Goal: Task Accomplishment & Management: Manage account settings

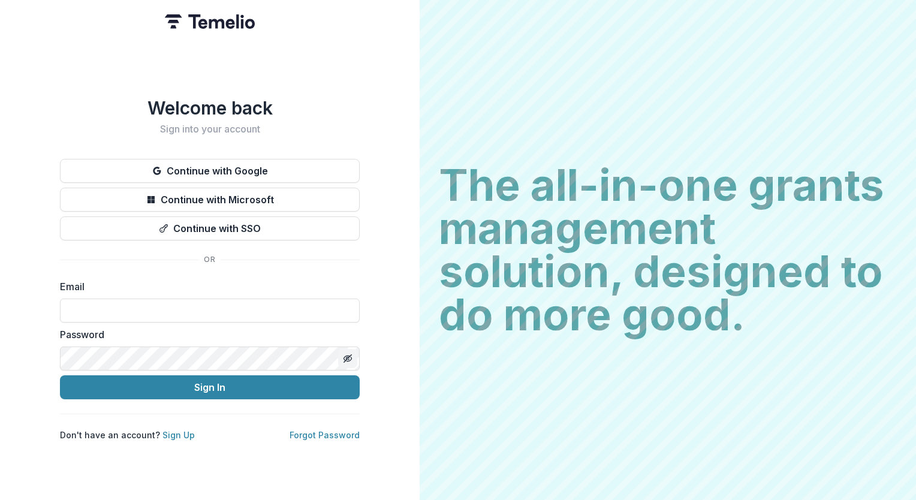
type input "**********"
click at [348, 359] on button "Toggle password visibility" at bounding box center [347, 358] width 19 height 19
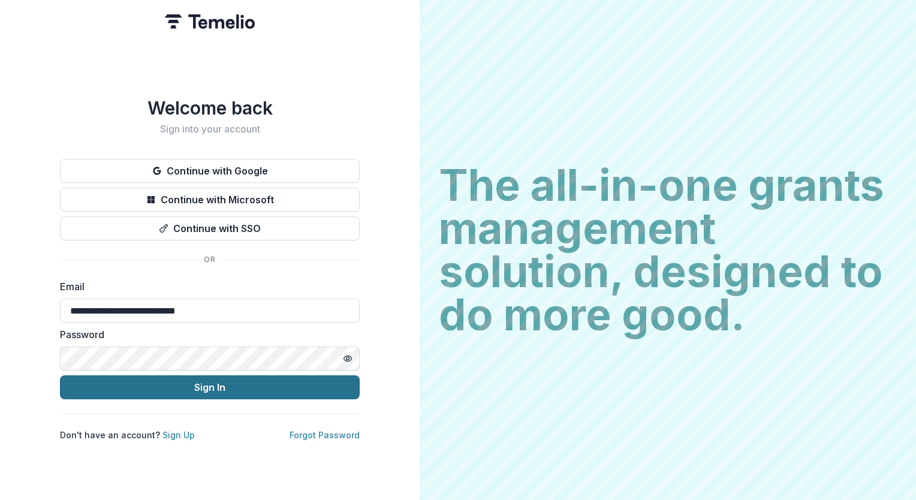
click at [209, 385] on button "Sign In" at bounding box center [210, 387] width 300 height 24
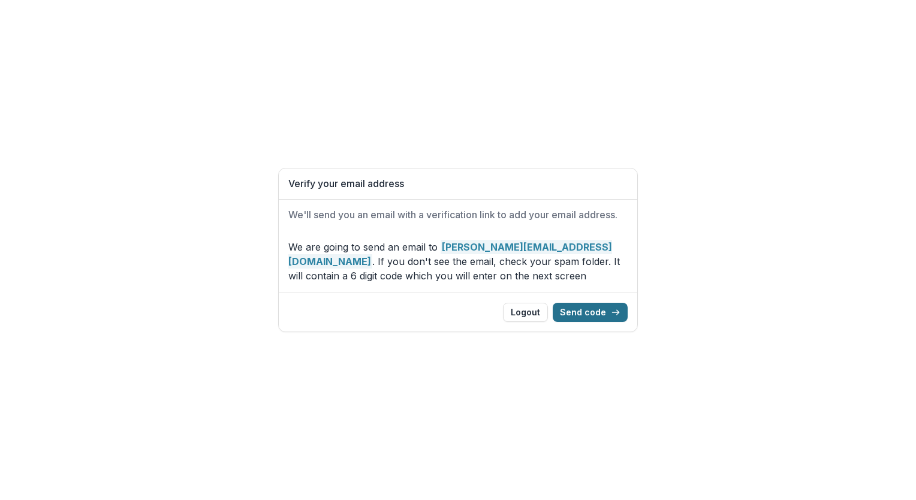
click at [575, 313] on button "Send code" at bounding box center [589, 312] width 75 height 19
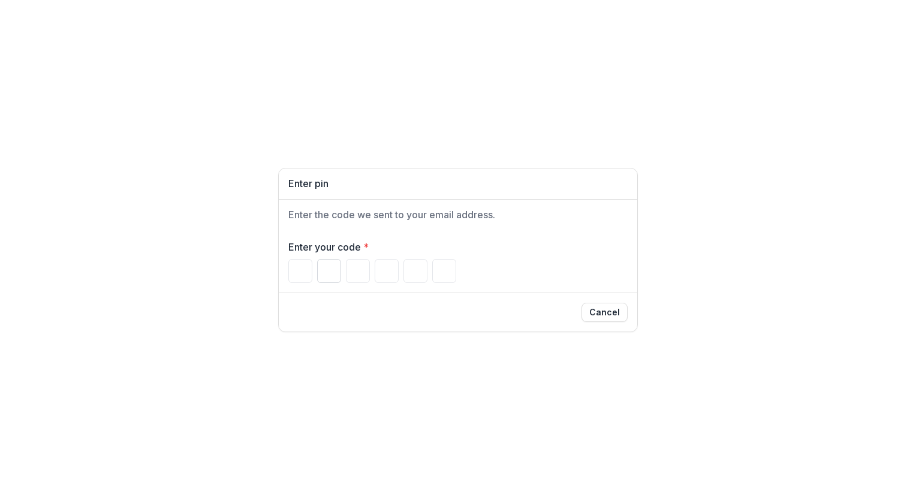
type input "*"
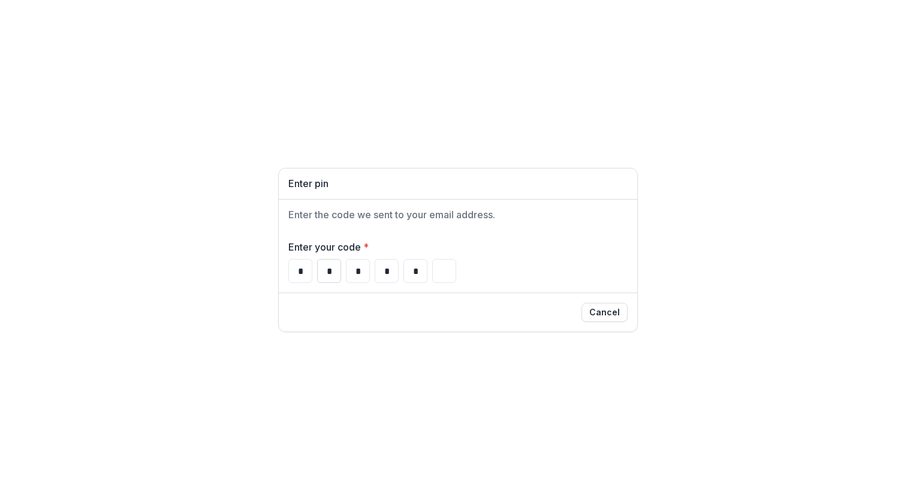
type input "*"
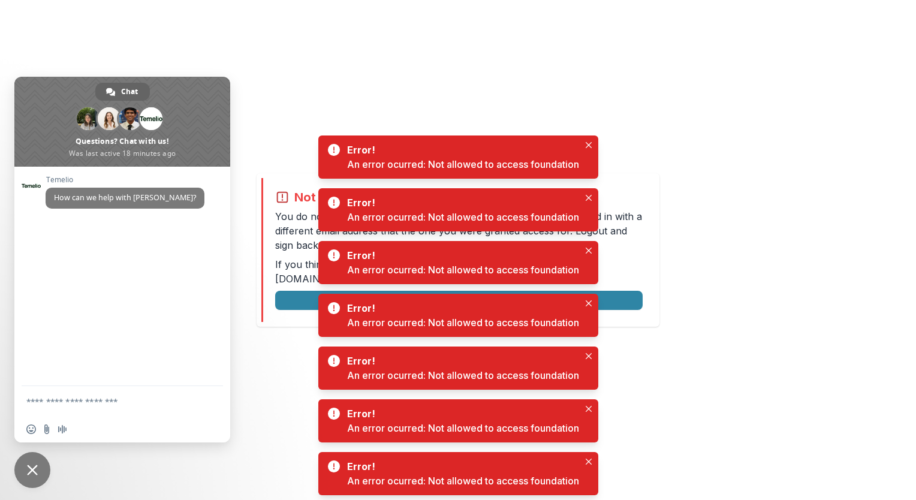
click at [769, 164] on div "Not allowed to view page You do not have permission to view the page. It is lik…" at bounding box center [458, 250] width 916 height 500
click at [676, 100] on div "Not allowed to view page You do not have permission to view the page. It is lik…" at bounding box center [458, 250] width 916 height 500
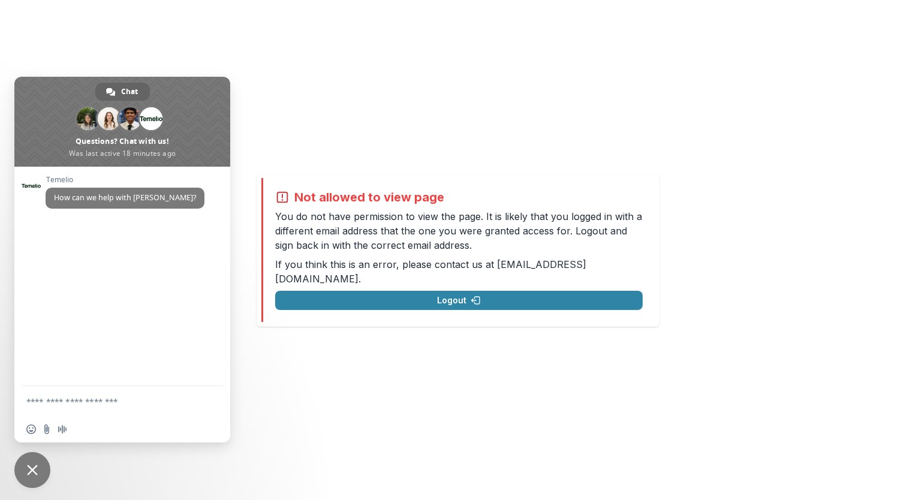
drag, startPoint x: 602, startPoint y: 253, endPoint x: 556, endPoint y: 253, distance: 45.5
click at [556, 252] on p "You do not have permission to view the page. It is likely that you logged in wi…" at bounding box center [458, 230] width 367 height 43
click at [109, 402] on textarea "Compose your message..." at bounding box center [108, 401] width 165 height 11
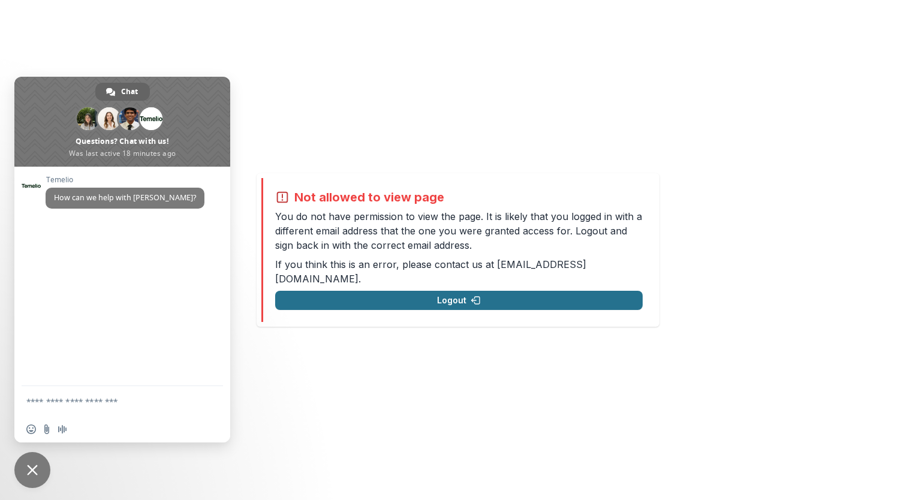
click at [455, 291] on button "Logout" at bounding box center [458, 300] width 367 height 19
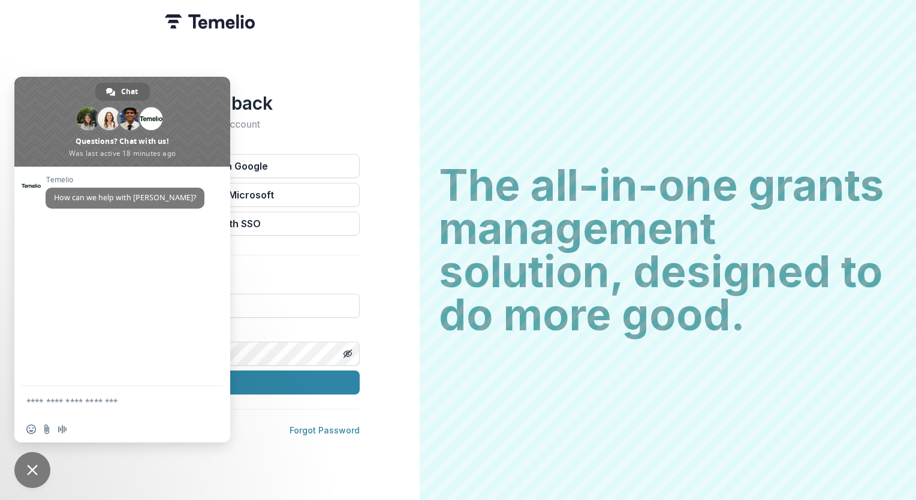
type input "**********"
click at [376, 116] on div "**********" at bounding box center [209, 250] width 419 height 500
click at [343, 90] on div "**********" at bounding box center [209, 250] width 419 height 500
click at [26, 476] on span "Close chat" at bounding box center [32, 470] width 36 height 36
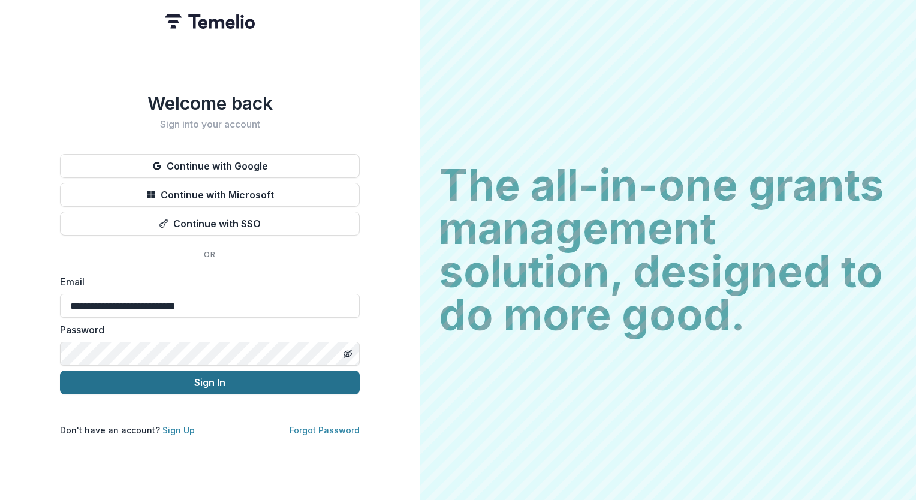
click at [209, 382] on button "Sign In" at bounding box center [210, 382] width 300 height 24
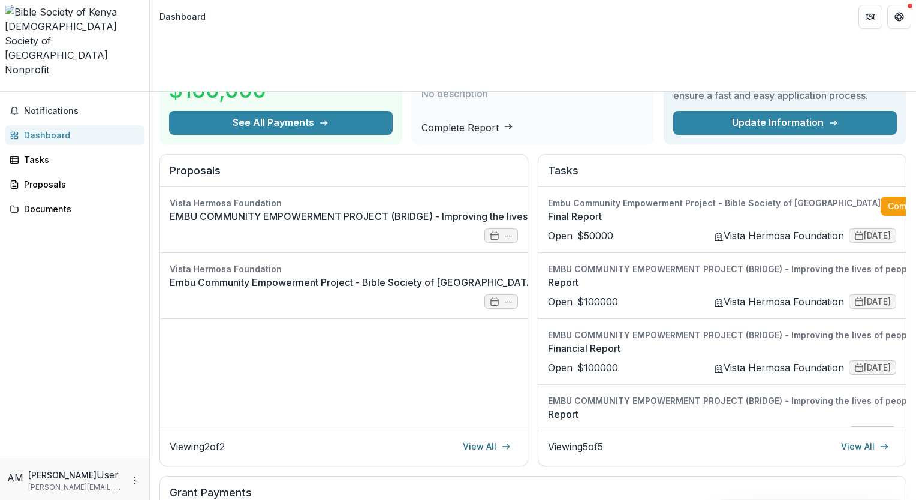
scroll to position [87, 0]
click at [351, 209] on link "EMBU COMMUNITY EMPOWERMENT PROJECT (BRIDGE) - Improving the lives of people in …" at bounding box center [683, 216] width 1026 height 14
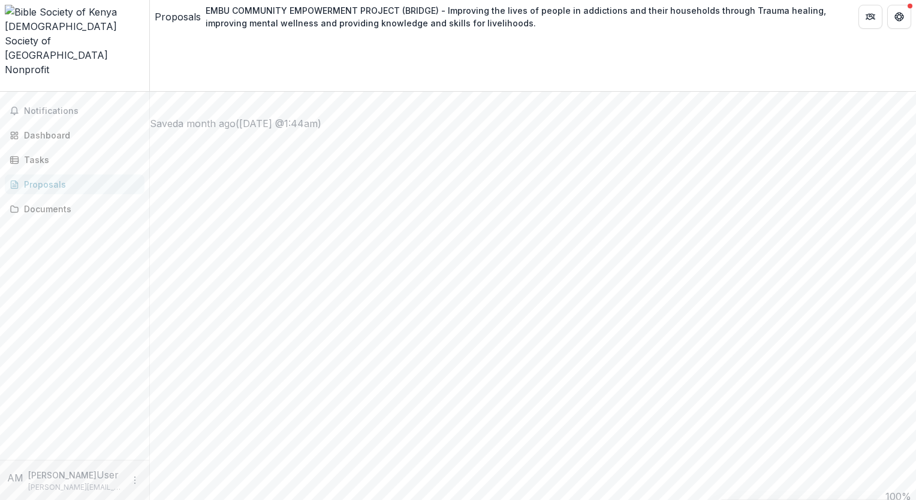
scroll to position [899, 0]
drag, startPoint x: 228, startPoint y: 110, endPoint x: 271, endPoint y: 125, distance: 46.0
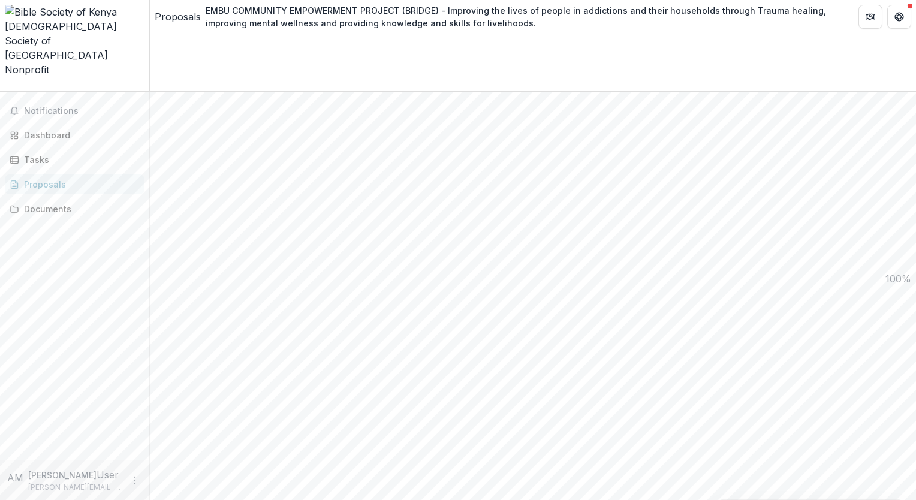
drag, startPoint x: 271, startPoint y: 125, endPoint x: 230, endPoint y: 110, distance: 44.0
drag, startPoint x: 226, startPoint y: 104, endPoint x: 551, endPoint y: 80, distance: 326.3
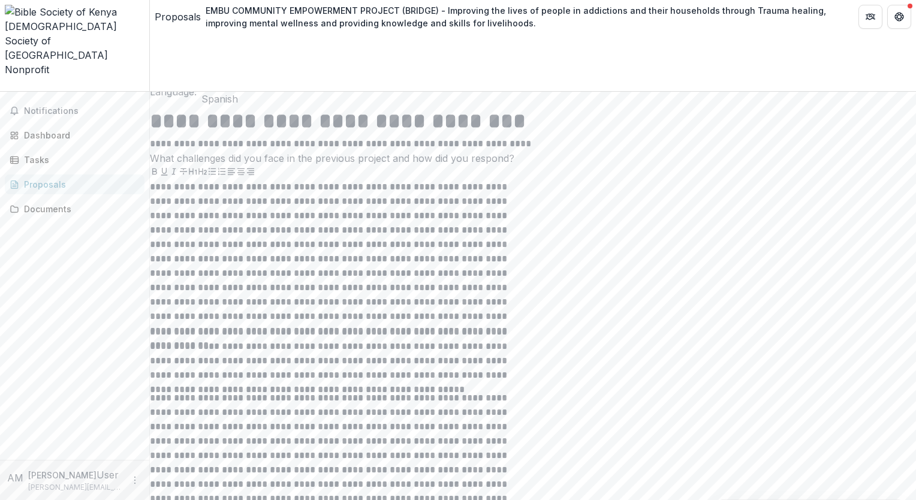
scroll to position [3294, 0]
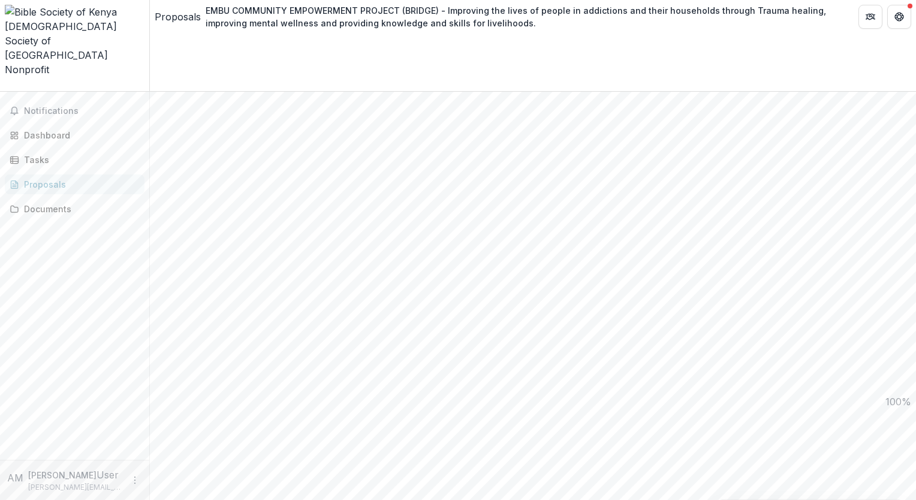
scroll to position [899, 0]
drag, startPoint x: 234, startPoint y: 102, endPoint x: 524, endPoint y: 418, distance: 429.2
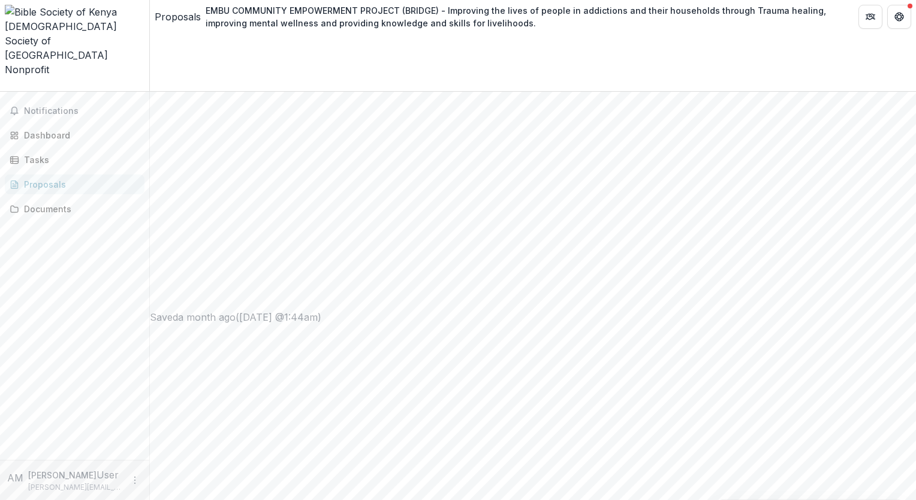
copy div "**********"
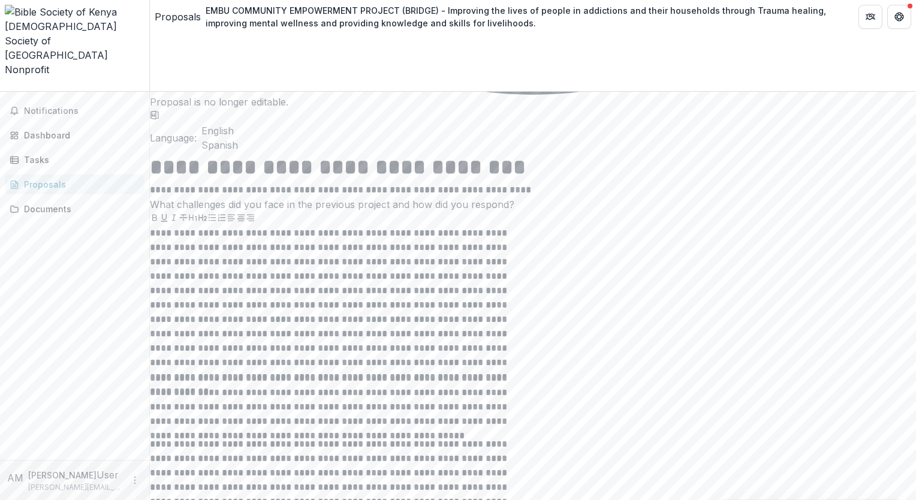
scroll to position [3294, 0]
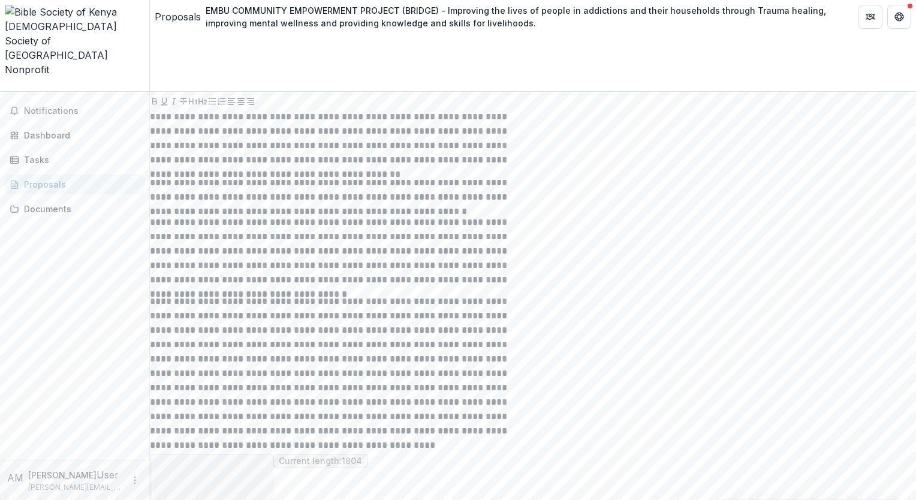
scroll to position [950, 0]
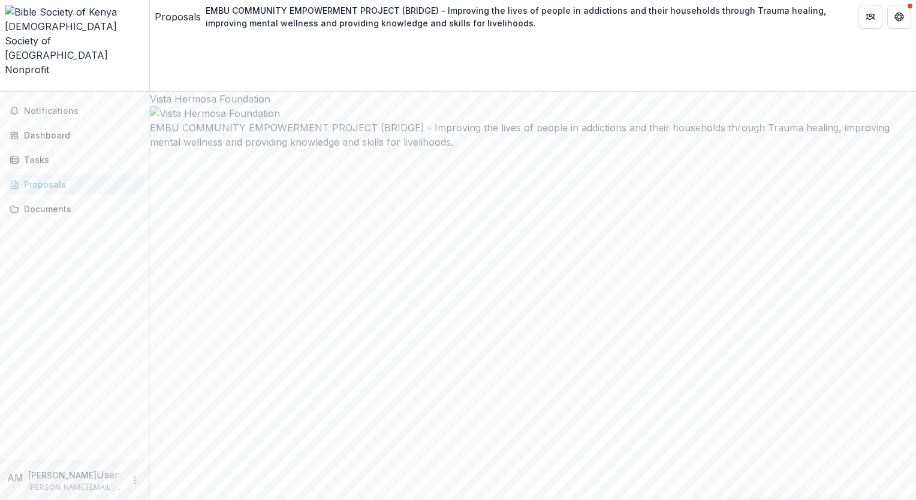
click at [44, 178] on div "Proposals" at bounding box center [79, 184] width 111 height 13
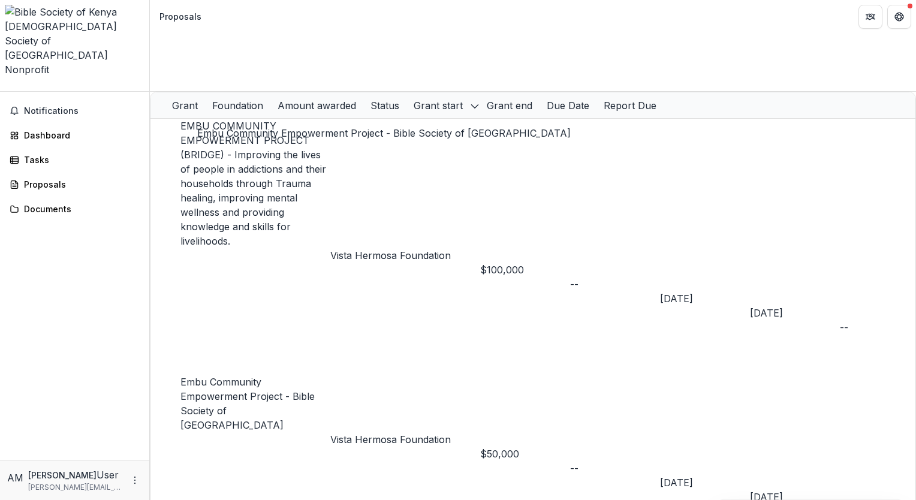
click at [300, 376] on link "Embu Community Empowerment Project - Bible Society of Kenya" at bounding box center [247, 403] width 134 height 55
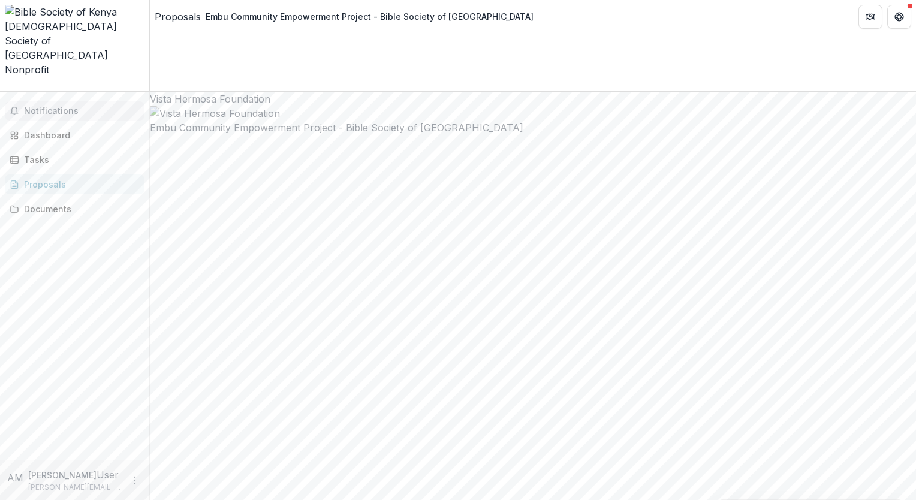
click at [53, 106] on span "Notifications" at bounding box center [82, 111] width 116 height 10
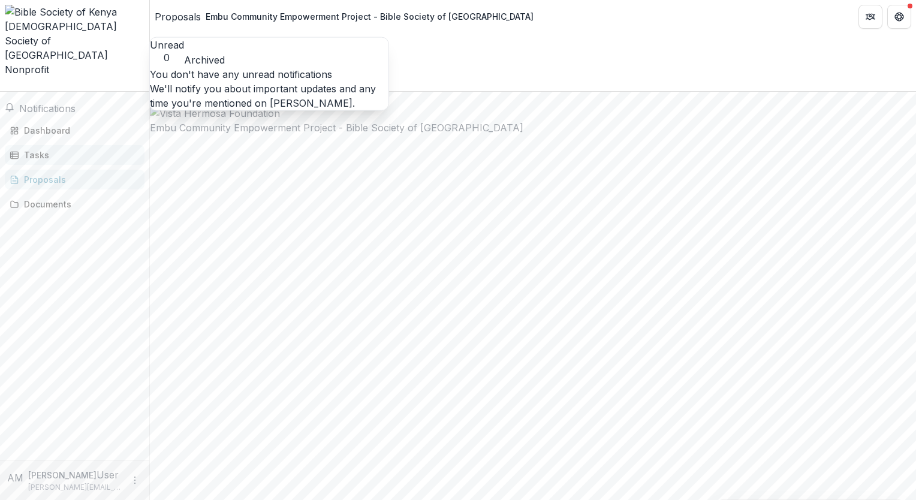
click at [36, 149] on div "Tasks" at bounding box center [79, 155] width 111 height 13
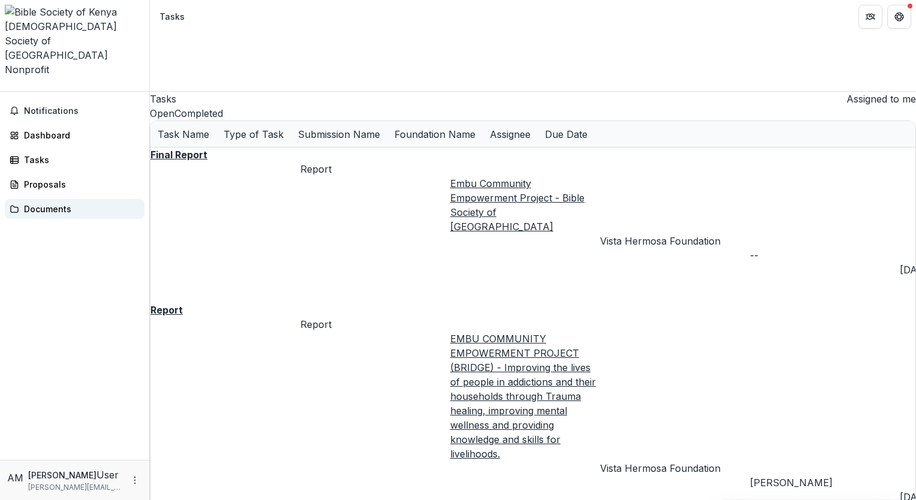
click at [59, 203] on div "Documents" at bounding box center [79, 209] width 111 height 13
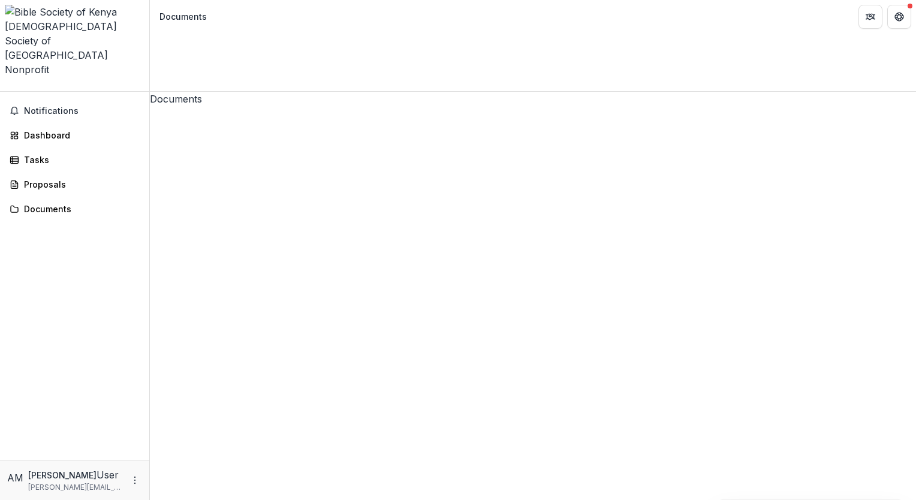
click at [46, 129] on div "Dashboard" at bounding box center [79, 135] width 111 height 13
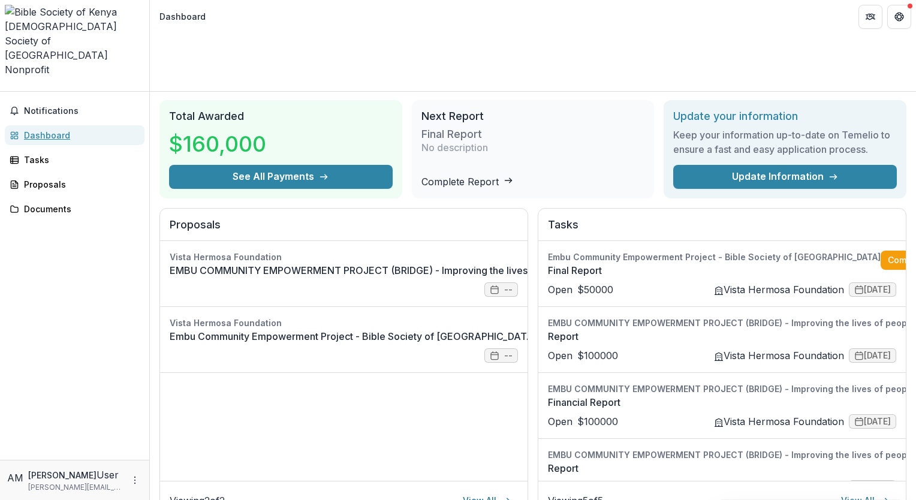
scroll to position [33, 0]
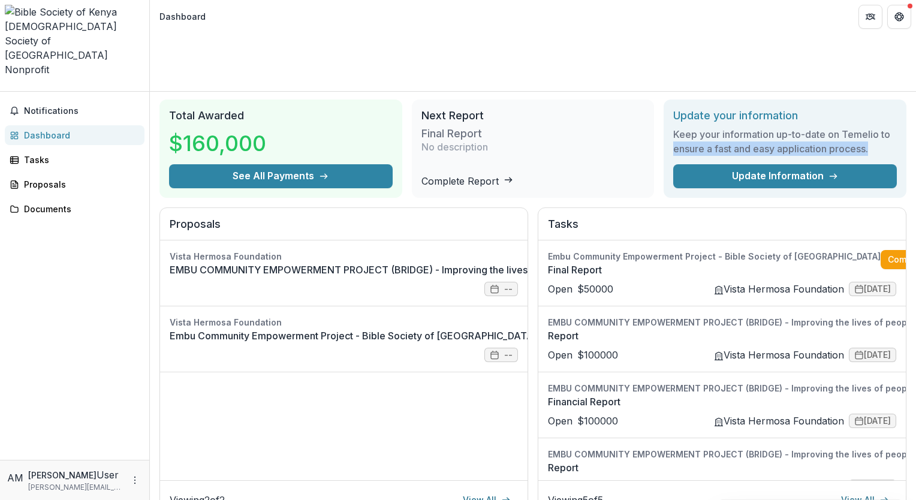
drag, startPoint x: 908, startPoint y: 79, endPoint x: 916, endPoint y: 104, distance: 25.6
click at [915, 104] on html "Skip to content Bible Society of Kenya Nonprofit Team Settings Settings Dashboa…" at bounding box center [458, 250] width 916 height 500
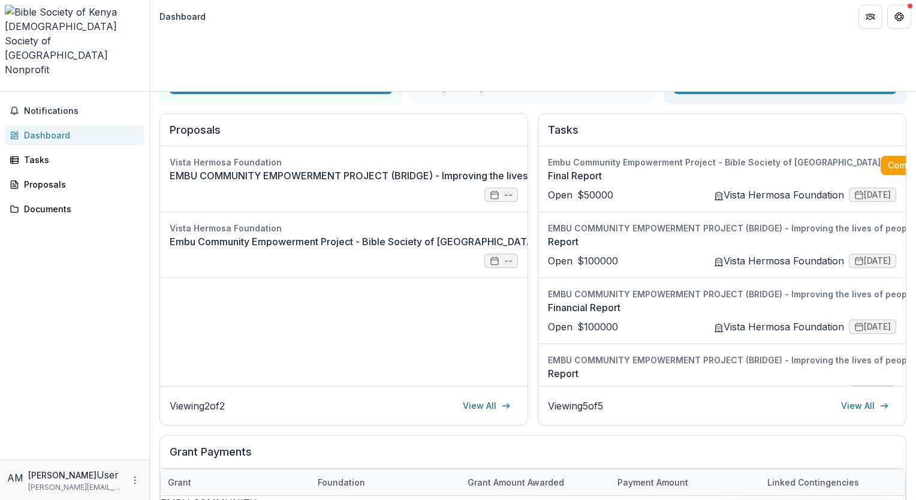
scroll to position [0, 0]
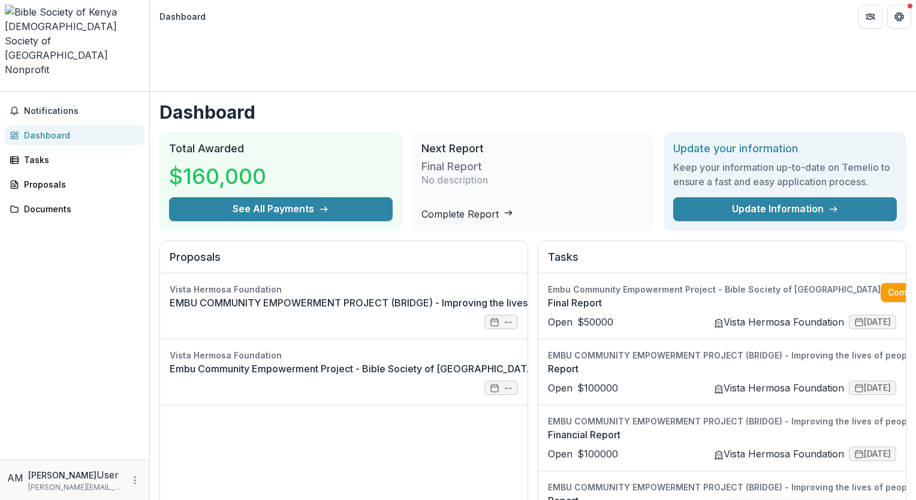
drag, startPoint x: 513, startPoint y: 1, endPoint x: 569, endPoint y: 20, distance: 59.5
click at [569, 20] on header "Dashboard" at bounding box center [533, 16] width 766 height 33
click at [20, 19] on img at bounding box center [75, 12] width 140 height 14
click at [24, 19] on img at bounding box center [75, 12] width 140 height 14
click at [49, 64] on span "Nonprofit" at bounding box center [27, 70] width 44 height 12
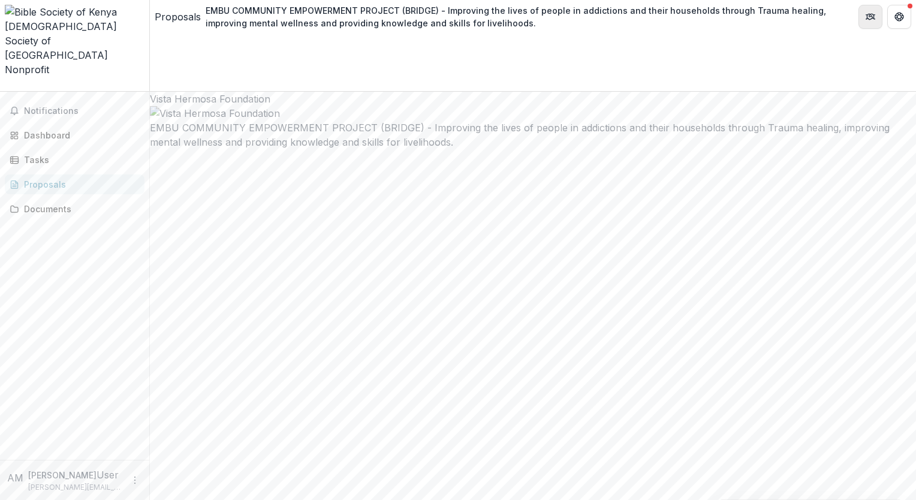
click at [869, 16] on icon "Partners" at bounding box center [871, 15] width 5 height 3
click at [902, 13] on icon "Get Help" at bounding box center [899, 17] width 10 height 10
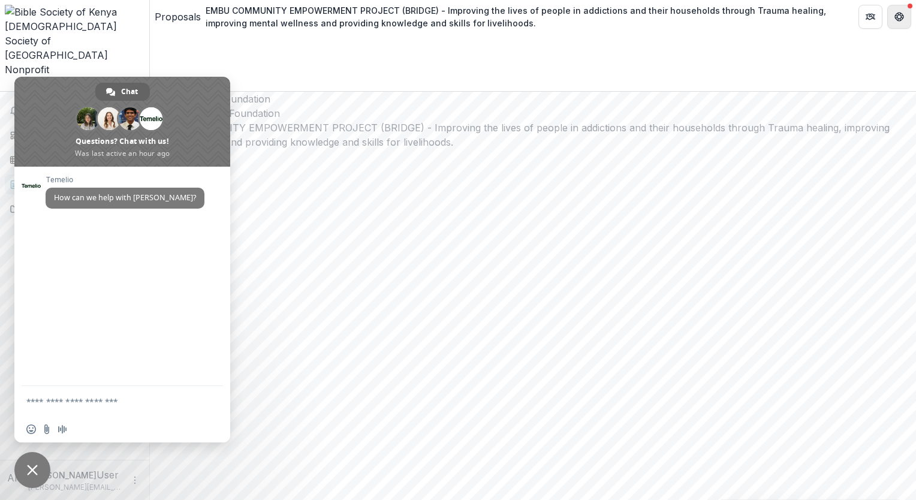
click at [904, 13] on button "Get Help" at bounding box center [899, 17] width 24 height 24
